Goal: Communication & Community: Share content

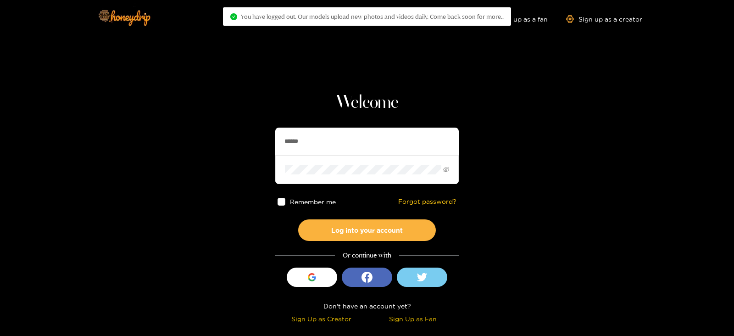
click at [229, 152] on section "Welcome ****** Remember me Forgot password? Log into your account Or continue w…" at bounding box center [367, 163] width 734 height 326
type input "********"
click at [298, 219] on button "Log into your account" at bounding box center [367, 230] width 138 height 22
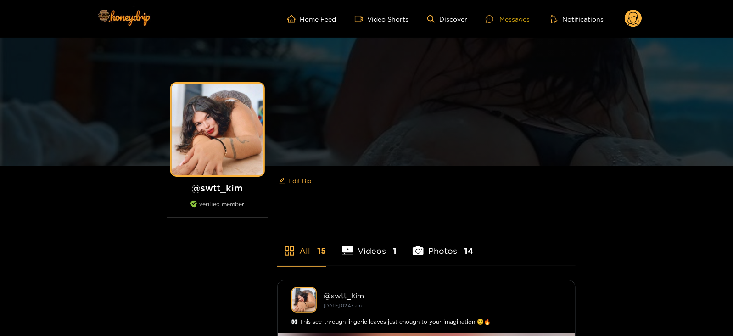
click at [504, 15] on div "Messages" at bounding box center [508, 19] width 44 height 11
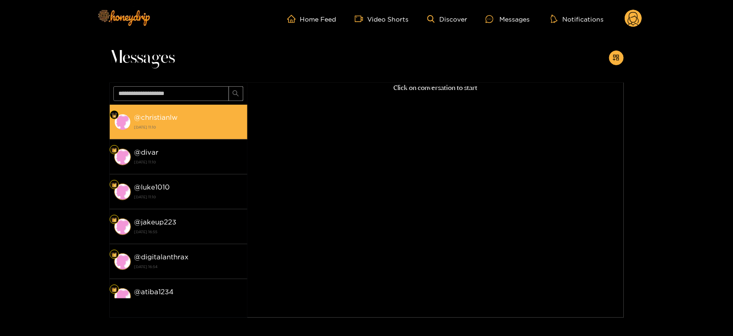
click at [203, 130] on strong "22 August 2025 11:10" at bounding box center [188, 127] width 108 height 8
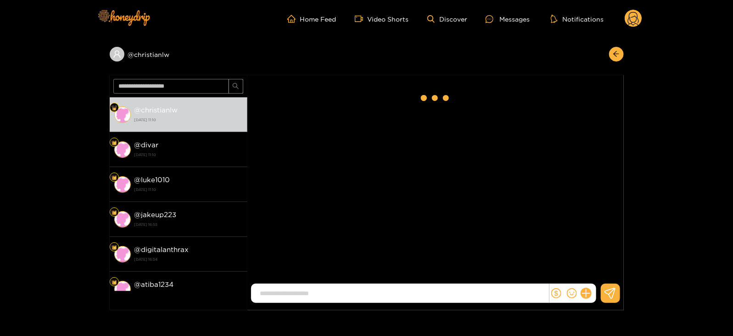
scroll to position [1621, 0]
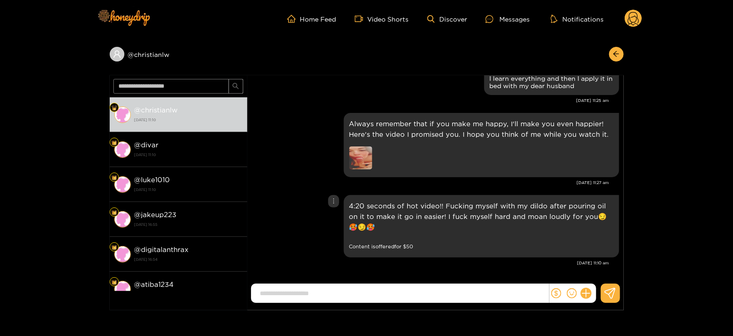
click at [488, 217] on p "4:20 seconds of hot video!! Fucking myself with my dildo after pouring oil on i…" at bounding box center [481, 217] width 264 height 32
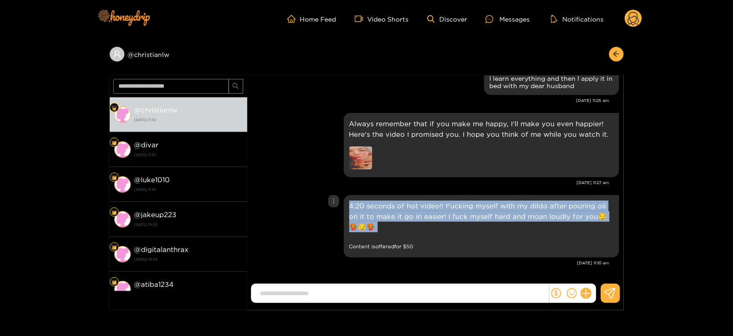
click at [488, 217] on p "4:20 seconds of hot video!! Fucking myself with my dildo after pouring oil on i…" at bounding box center [481, 217] width 264 height 32
copy div "4:20 seconds of hot video!! Fucking myself with my dildo after pouring oil on i…"
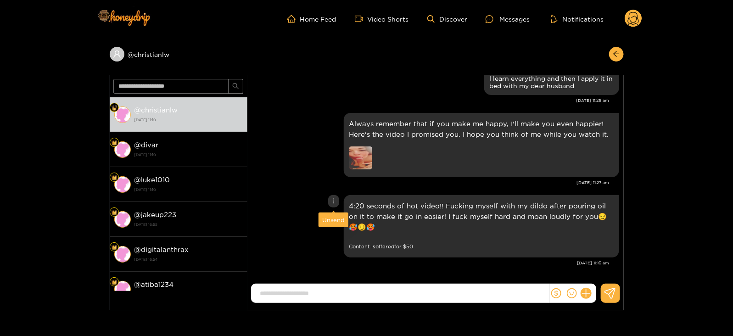
click at [330, 220] on div "Unsend" at bounding box center [333, 219] width 22 height 9
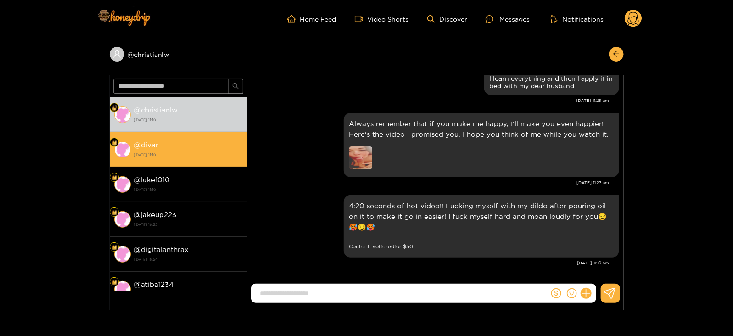
scroll to position [1540, 0]
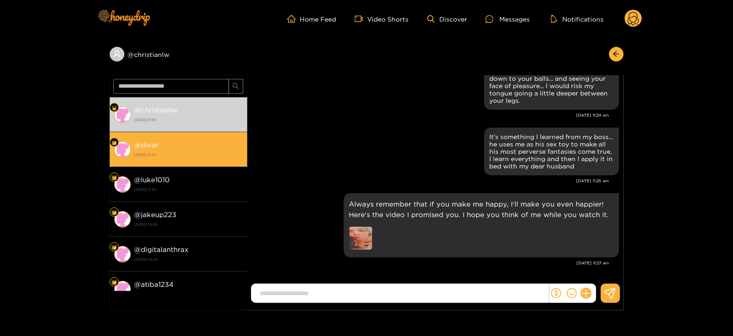
click at [187, 153] on strong "22 August 2025 11:10" at bounding box center [188, 155] width 108 height 8
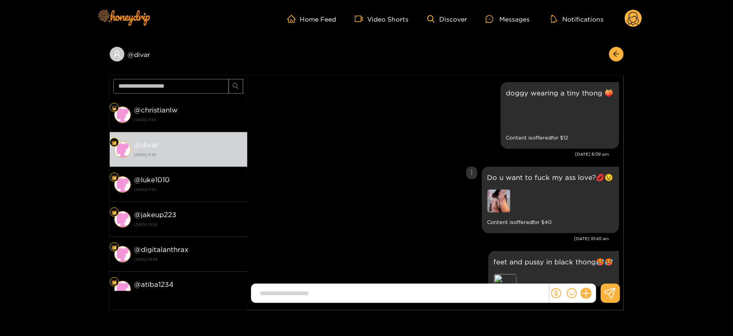
scroll to position [1922, 0]
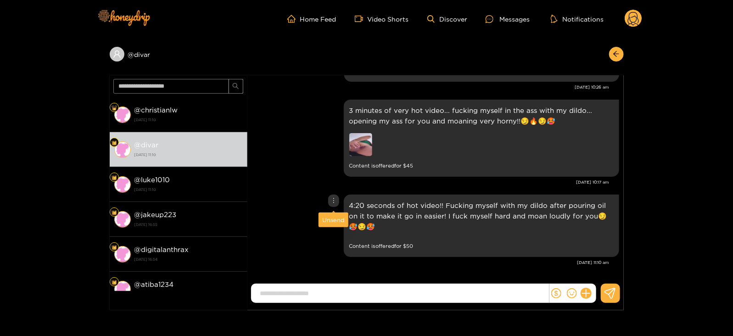
click at [332, 220] on div "Unsend" at bounding box center [333, 219] width 22 height 9
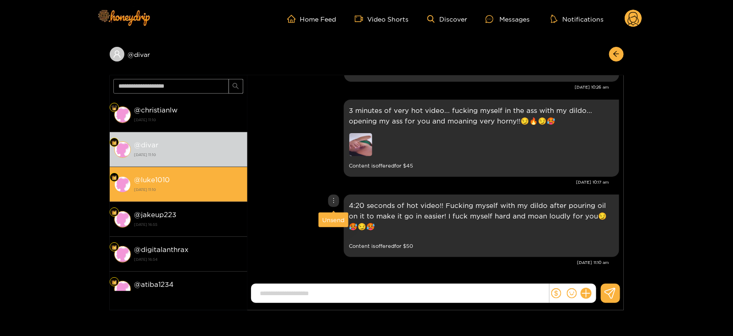
scroll to position [1842, 0]
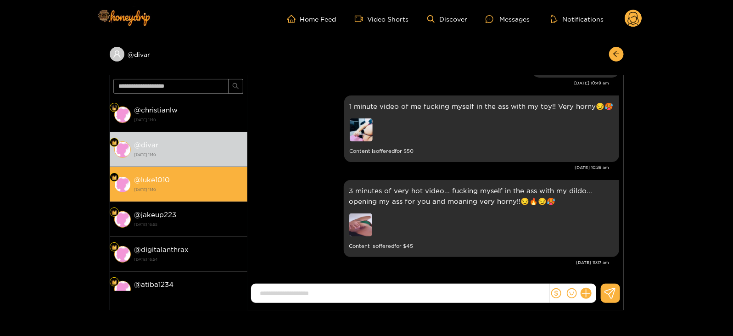
click at [190, 185] on div "@ luke1010 22 August 2025 11:10" at bounding box center [188, 184] width 108 height 21
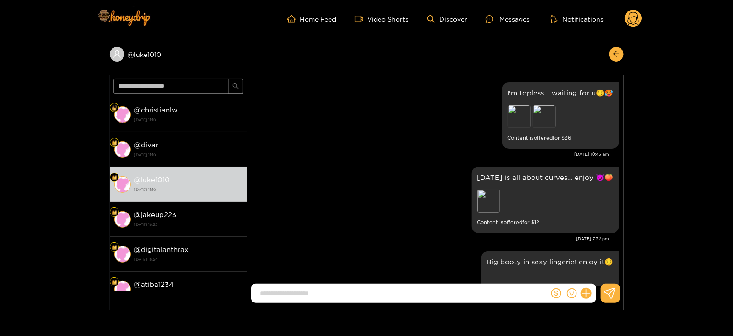
scroll to position [1912, 0]
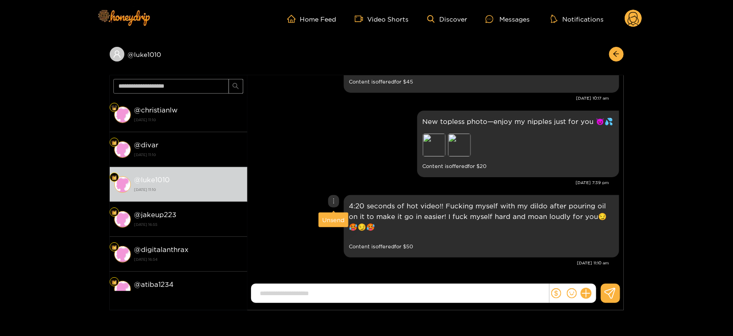
click at [330, 217] on div "Unsend" at bounding box center [333, 219] width 22 height 9
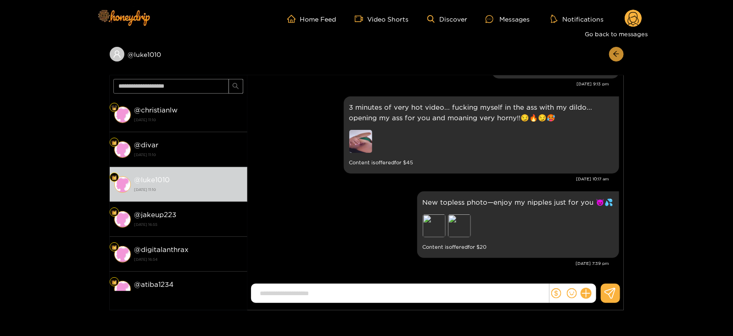
click at [615, 53] on icon "arrow-left" at bounding box center [616, 54] width 6 height 6
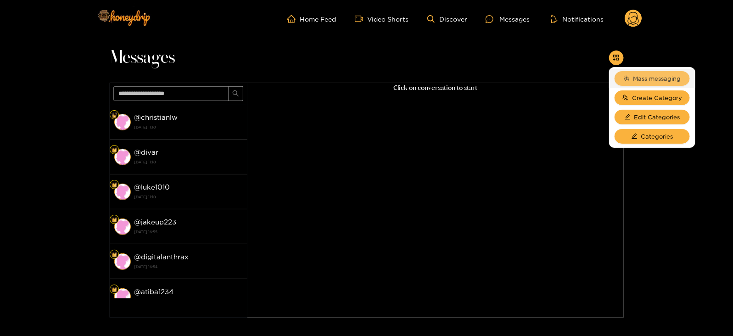
click at [633, 75] on span "Mass messaging" at bounding box center [657, 78] width 48 height 9
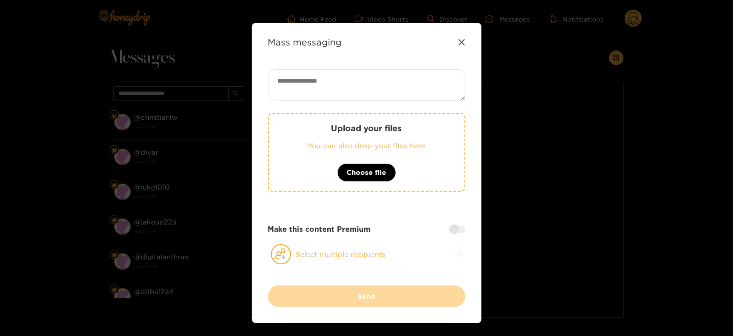
click at [363, 94] on textarea at bounding box center [366, 84] width 197 height 31
paste textarea "**********"
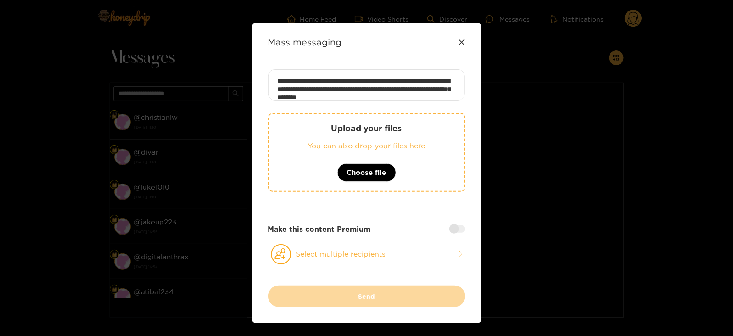
scroll to position [17, 0]
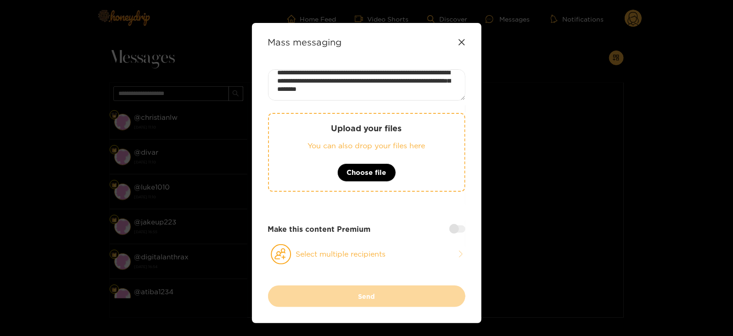
type textarea "**********"
click at [298, 182] on div "Upload your files You can also drop your files here Choose file" at bounding box center [366, 152] width 197 height 79
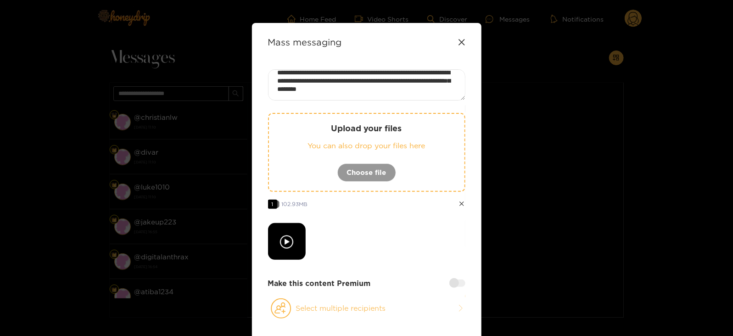
click at [307, 306] on button "Select multiple recipients" at bounding box center [366, 308] width 197 height 21
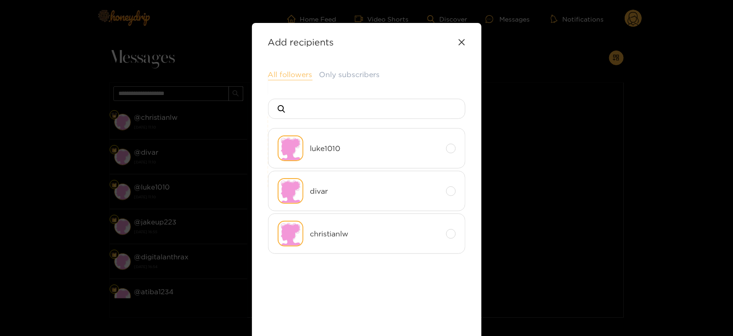
click at [278, 74] on button "All followers" at bounding box center [290, 74] width 45 height 11
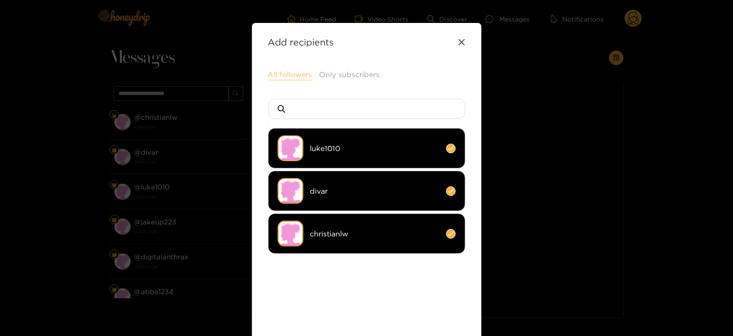
scroll to position [100, 0]
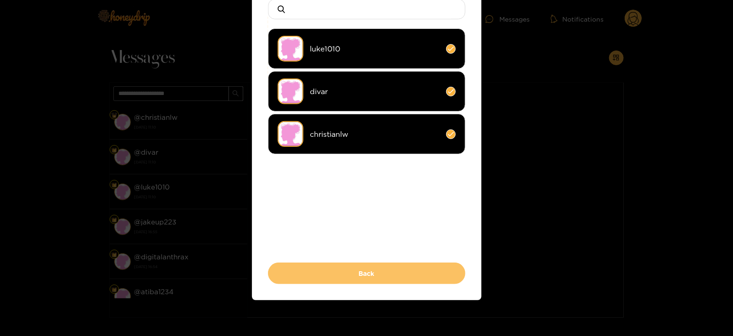
click at [289, 274] on button "Back" at bounding box center [366, 274] width 197 height 22
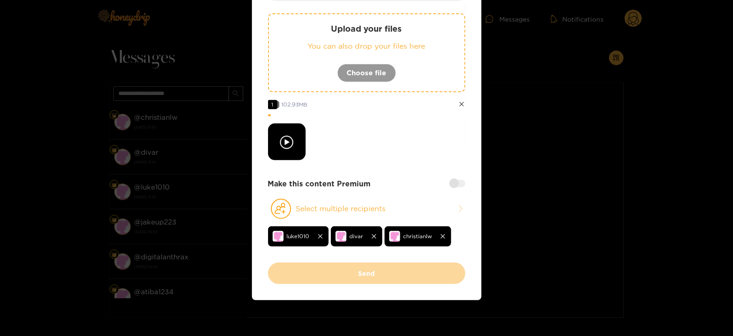
click at [455, 181] on div at bounding box center [457, 183] width 16 height 7
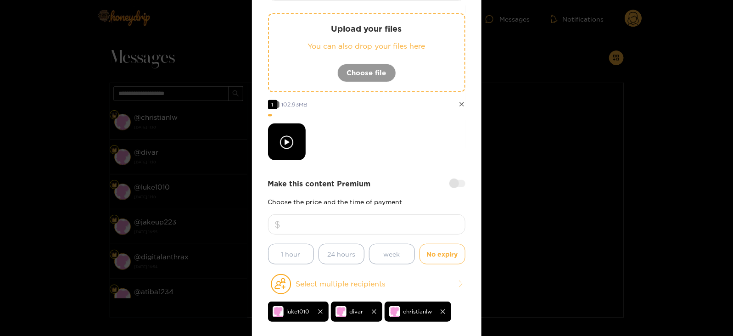
click at [380, 224] on input "number" at bounding box center [366, 224] width 197 height 20
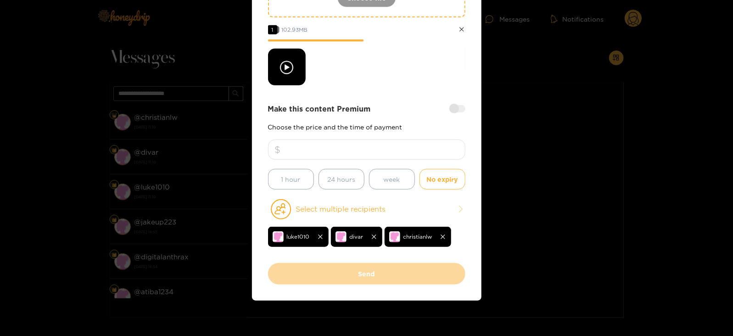
type input "**"
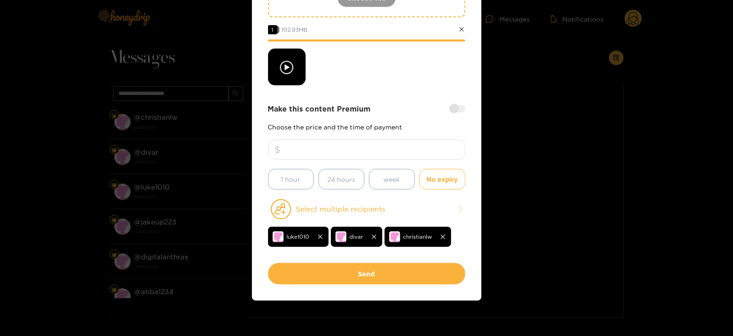
click at [434, 250] on div "**********" at bounding box center [366, 79] width 197 height 368
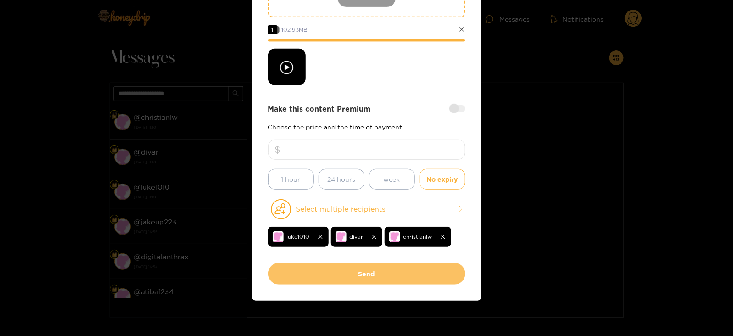
click at [425, 272] on button "Send" at bounding box center [366, 274] width 197 height 22
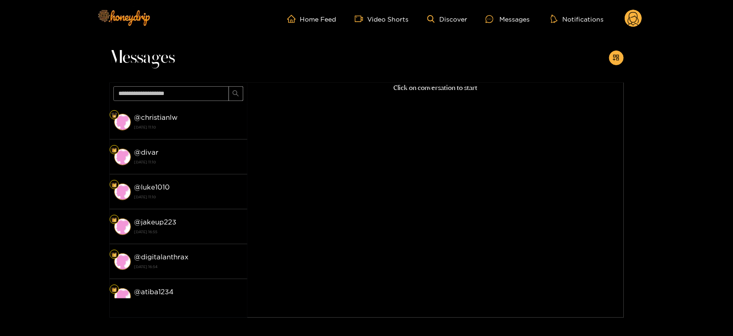
scroll to position [0, 0]
click at [621, 28] on div "Home Feed Video Shorts Discover Messages Notifications 0" at bounding box center [366, 19] width 551 height 38
click at [627, 22] on circle at bounding box center [633, 18] width 17 height 17
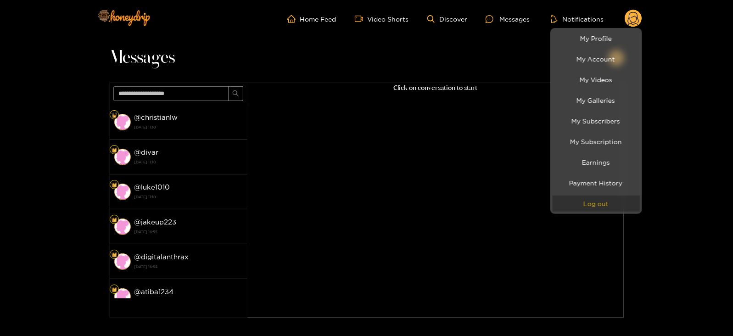
click at [561, 197] on button "Log out" at bounding box center [596, 204] width 87 height 16
